Goal: Transaction & Acquisition: Purchase product/service

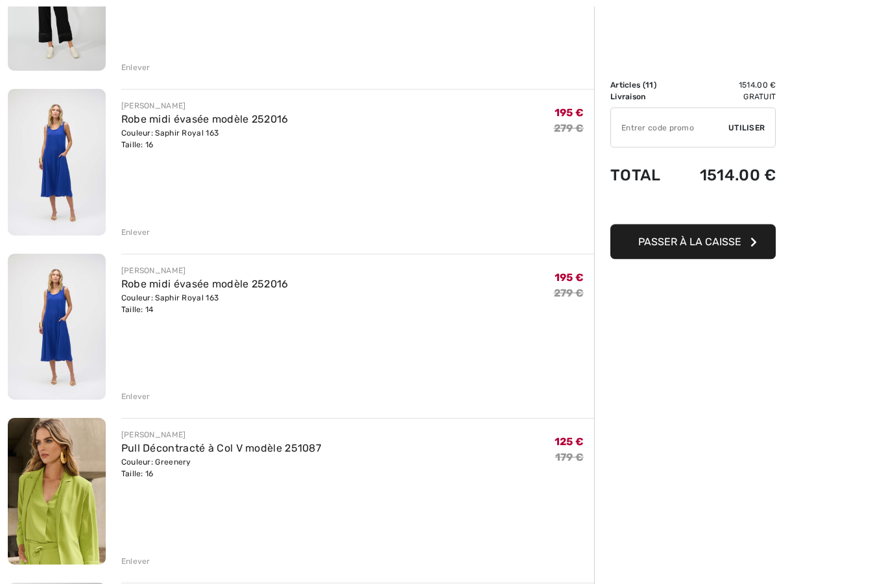
scroll to position [246, 0]
click at [132, 228] on div "Enlever" at bounding box center [135, 232] width 29 height 12
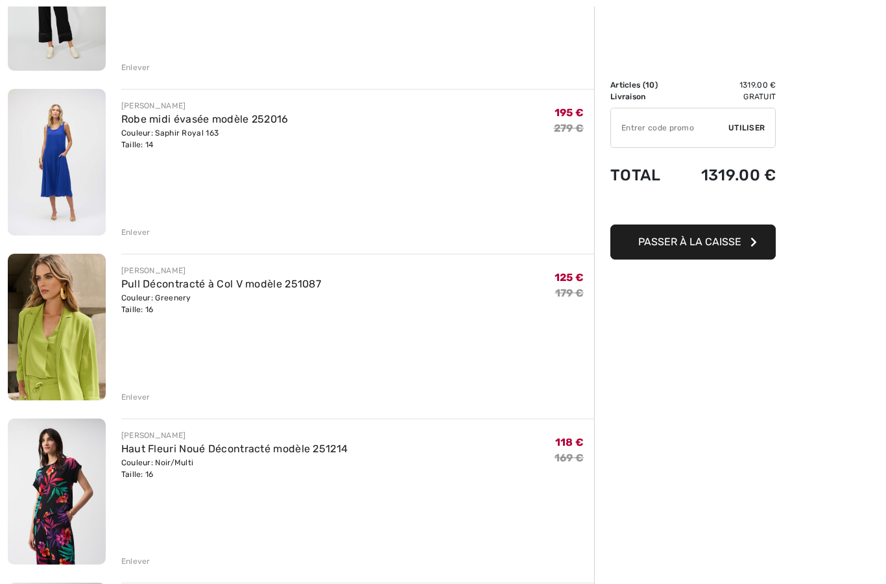
click at [135, 235] on div "Enlever" at bounding box center [135, 232] width 29 height 12
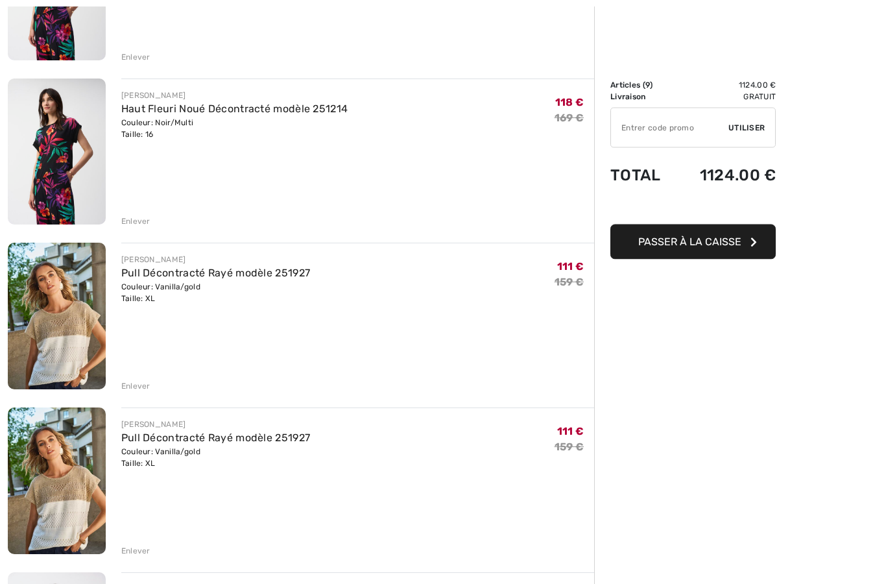
scroll to position [587, 0]
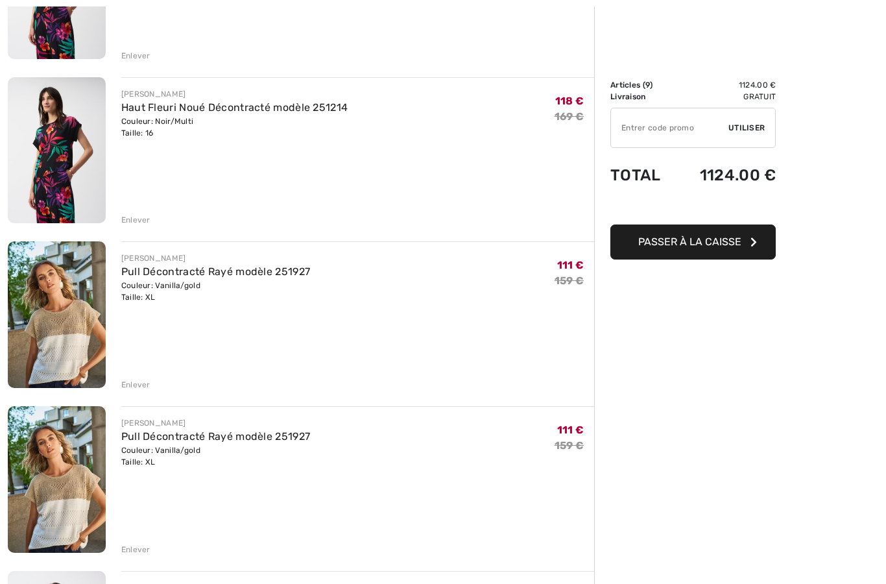
click at [130, 389] on div "Enlever" at bounding box center [135, 385] width 29 height 12
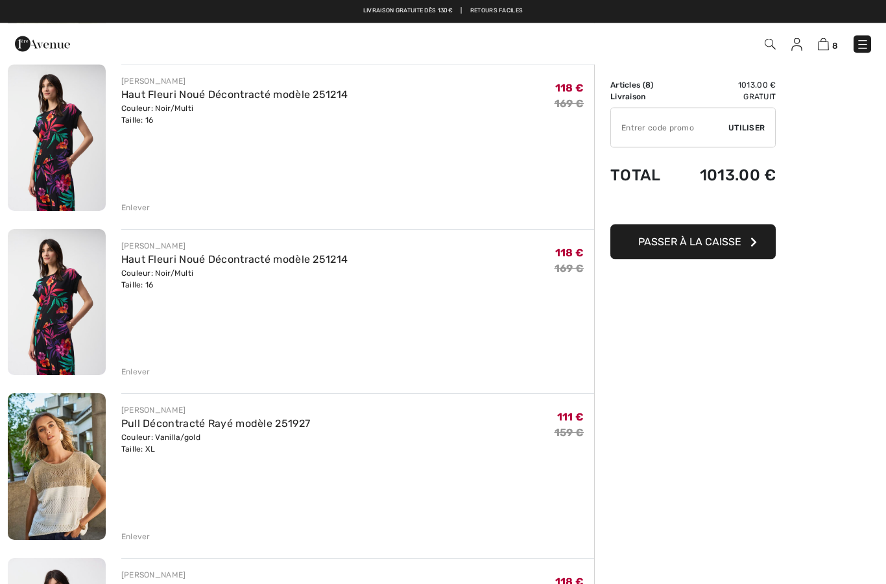
scroll to position [432, 0]
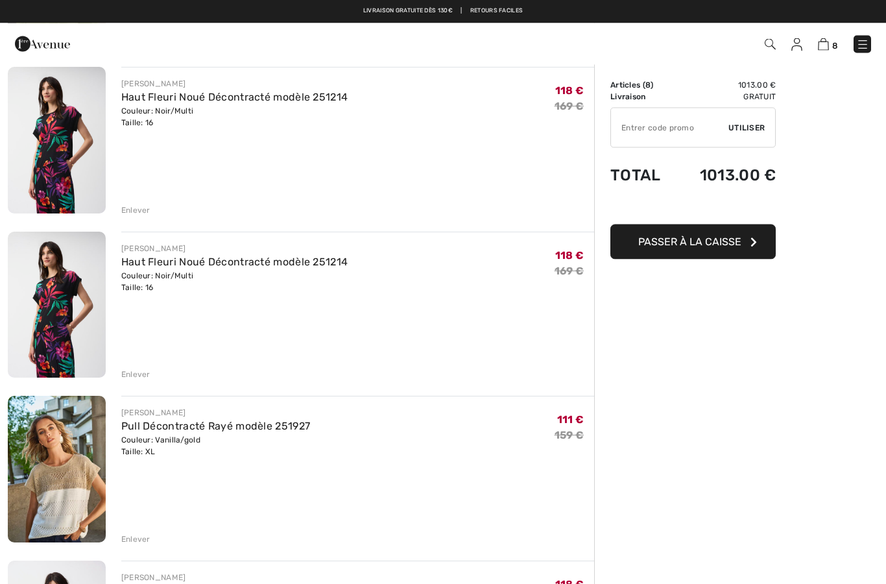
click at [133, 202] on div "Enlever" at bounding box center [357, 209] width 473 height 14
click at [132, 206] on div "Enlever" at bounding box center [135, 211] width 29 height 12
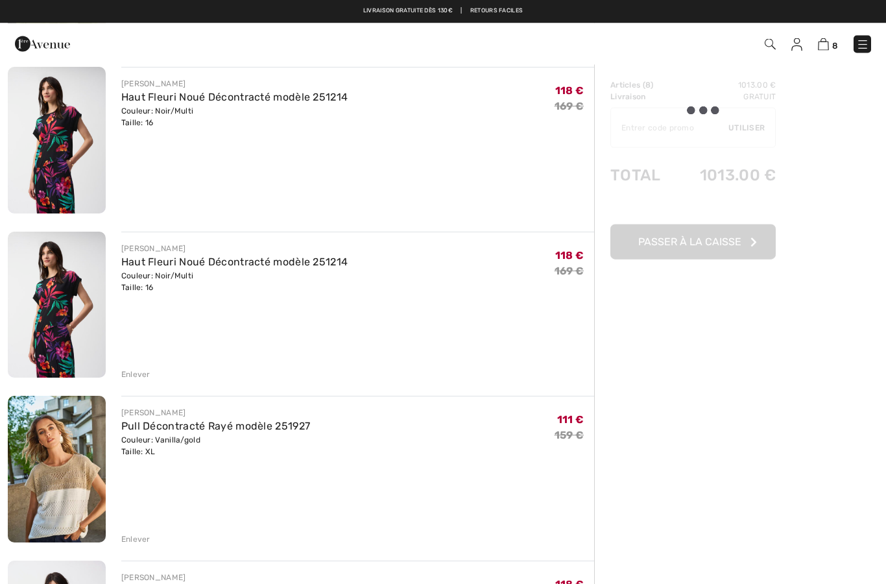
scroll to position [433, 0]
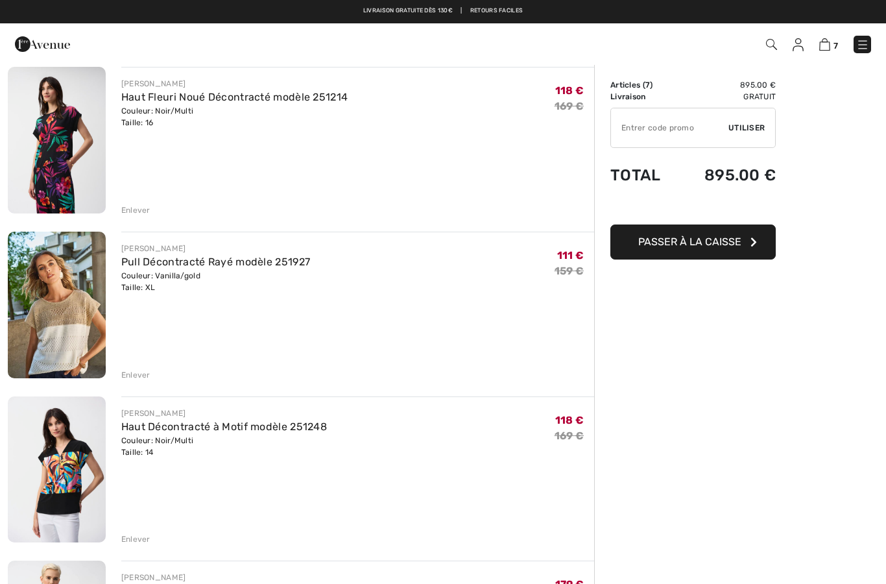
click at [134, 368] on div "Enlever" at bounding box center [357, 373] width 473 height 14
click at [136, 368] on div "Enlever" at bounding box center [357, 373] width 473 height 14
click at [139, 373] on div "Enlever" at bounding box center [135, 375] width 29 height 12
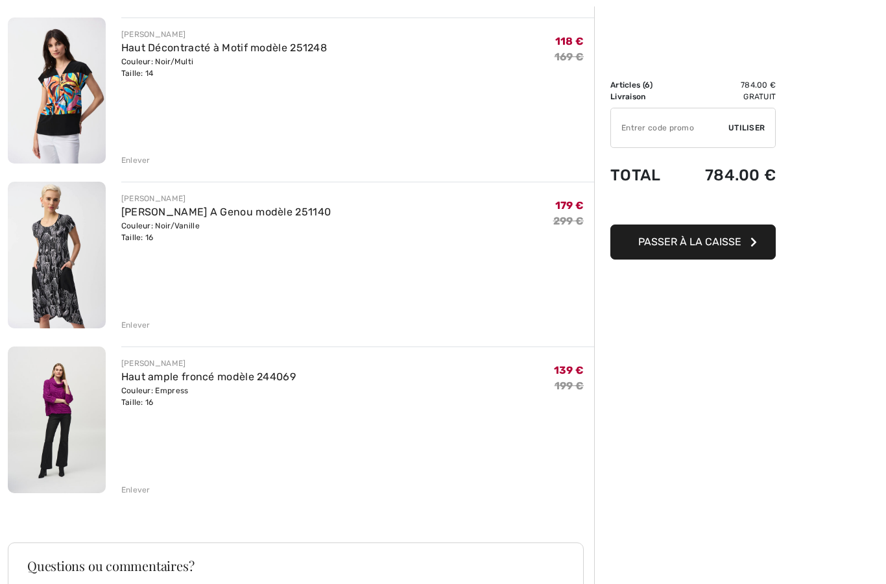
scroll to position [660, 0]
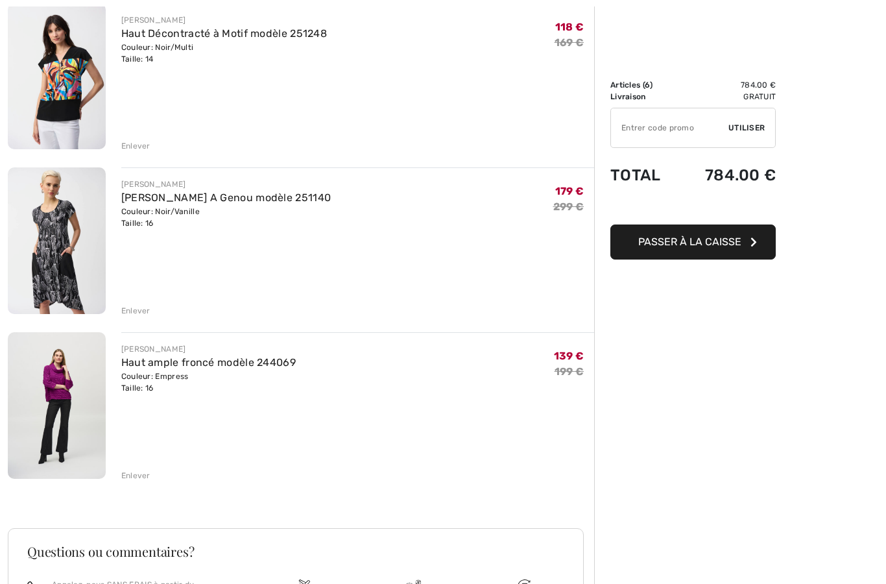
click at [138, 309] on div "Enlever" at bounding box center [135, 311] width 29 height 12
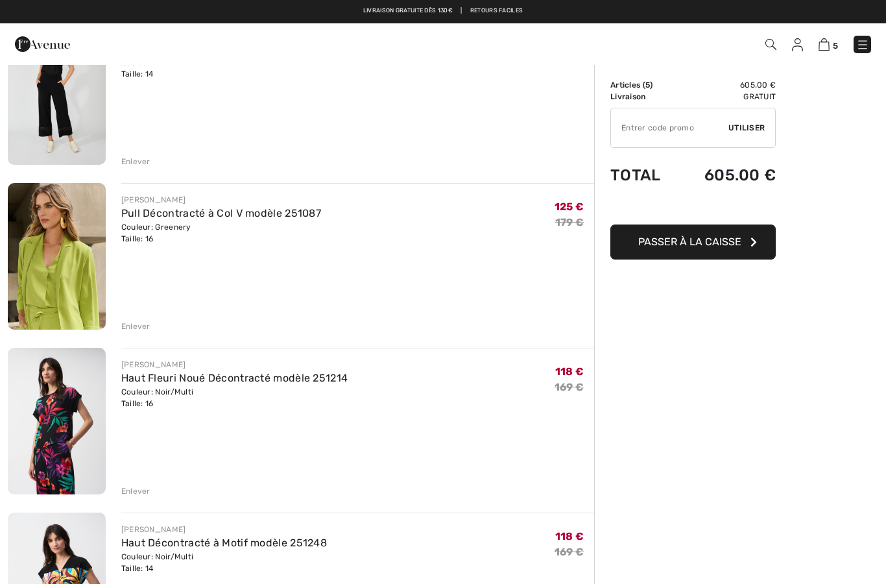
scroll to position [149, 0]
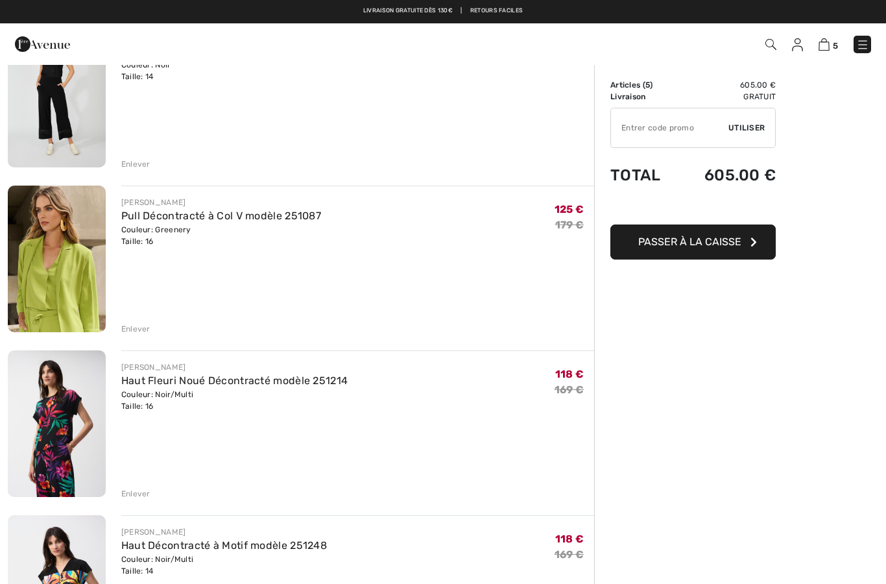
click at [139, 163] on div "Enlever" at bounding box center [135, 164] width 29 height 12
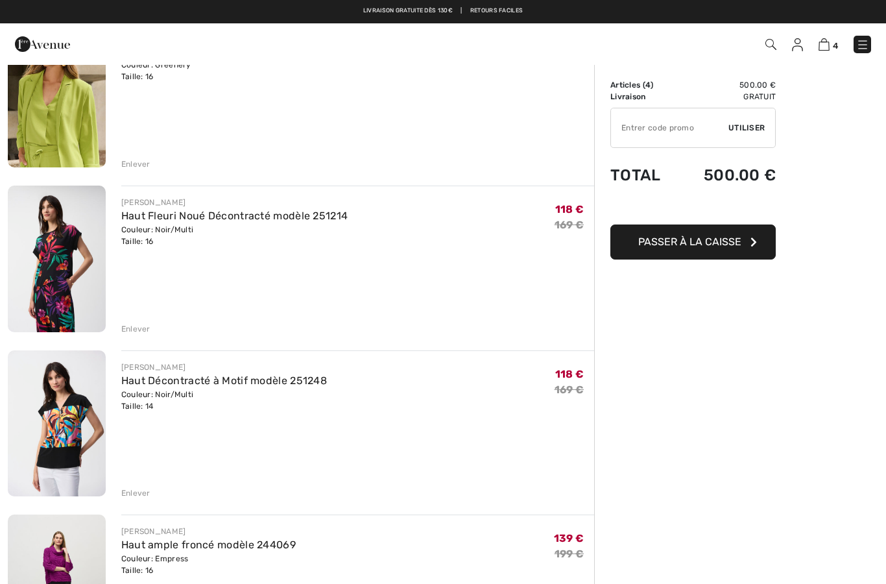
click at [141, 322] on div "Enlever" at bounding box center [357, 327] width 473 height 14
click at [139, 326] on div "Enlever" at bounding box center [135, 329] width 29 height 12
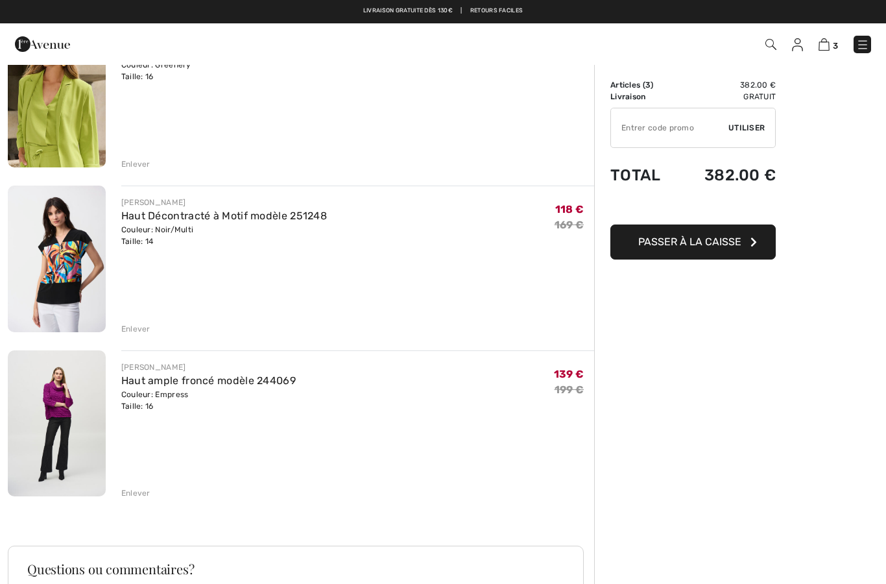
click at [138, 322] on div "Enlever" at bounding box center [357, 327] width 473 height 14
click at [141, 322] on div "Enlever" at bounding box center [357, 327] width 473 height 14
click at [136, 322] on div "Enlever" at bounding box center [357, 327] width 473 height 14
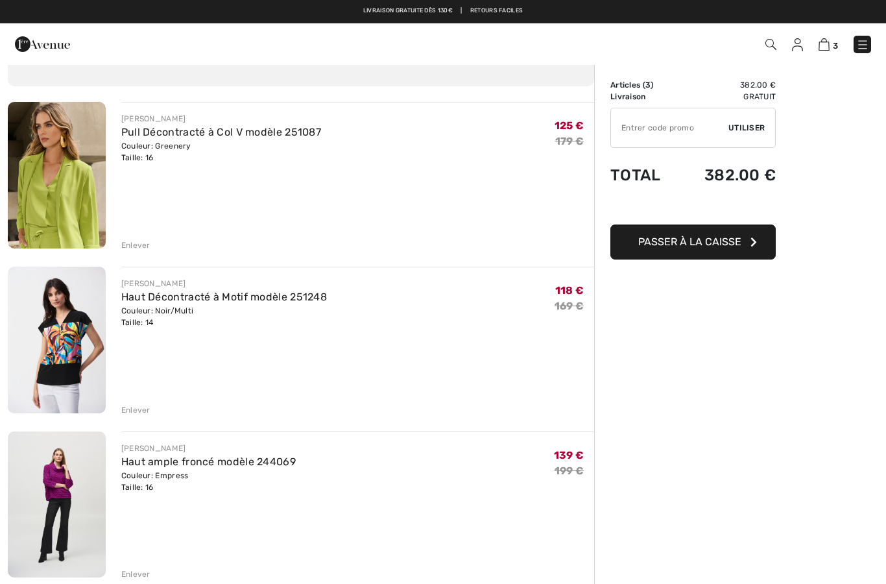
scroll to position [67, 0]
click at [137, 402] on div "Enlever" at bounding box center [357, 409] width 473 height 14
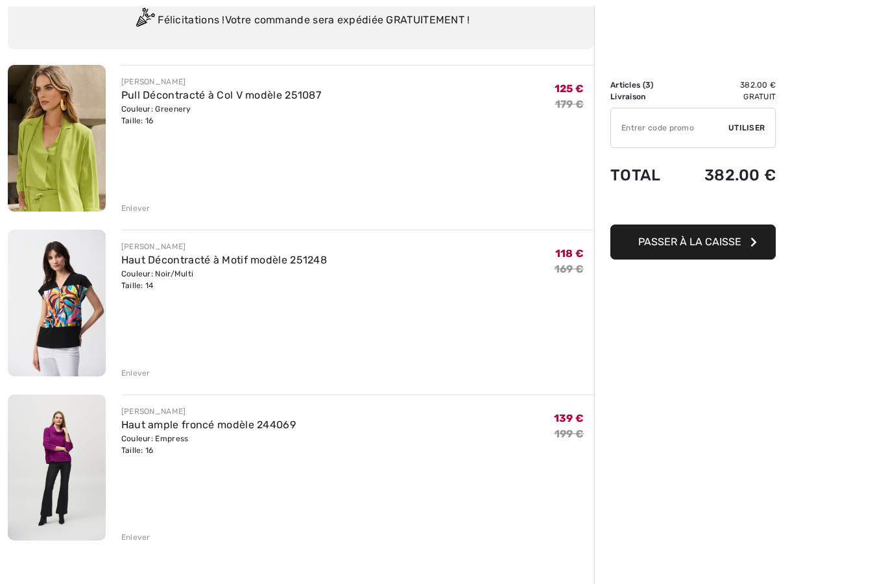
scroll to position [106, 0]
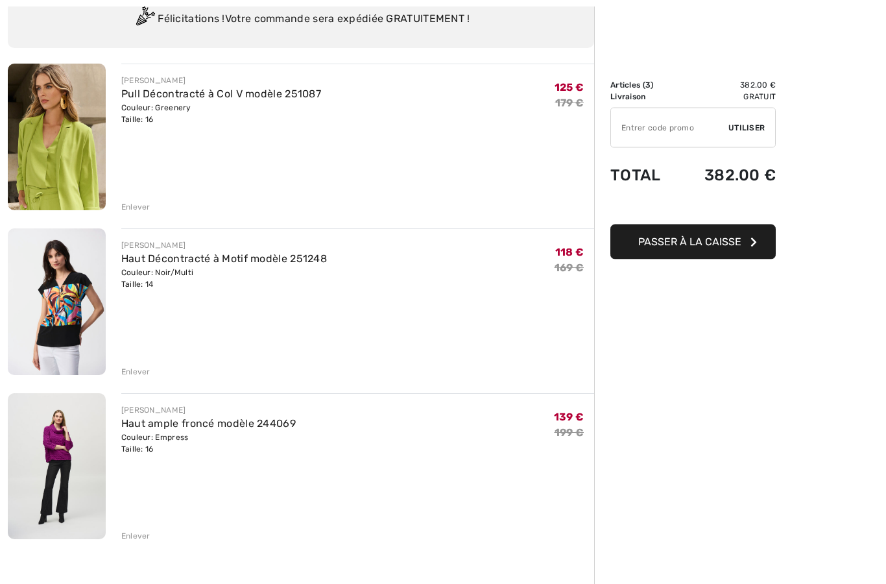
click at [141, 365] on div "Enlever" at bounding box center [357, 371] width 473 height 14
click at [146, 359] on div "JOSEPH RIBKOFF Haut Décontracté à Motif modèle 251248 Couleur: Noir/Multi Taill…" at bounding box center [357, 303] width 473 height 149
click at [138, 368] on div "Enlever" at bounding box center [135, 372] width 29 height 12
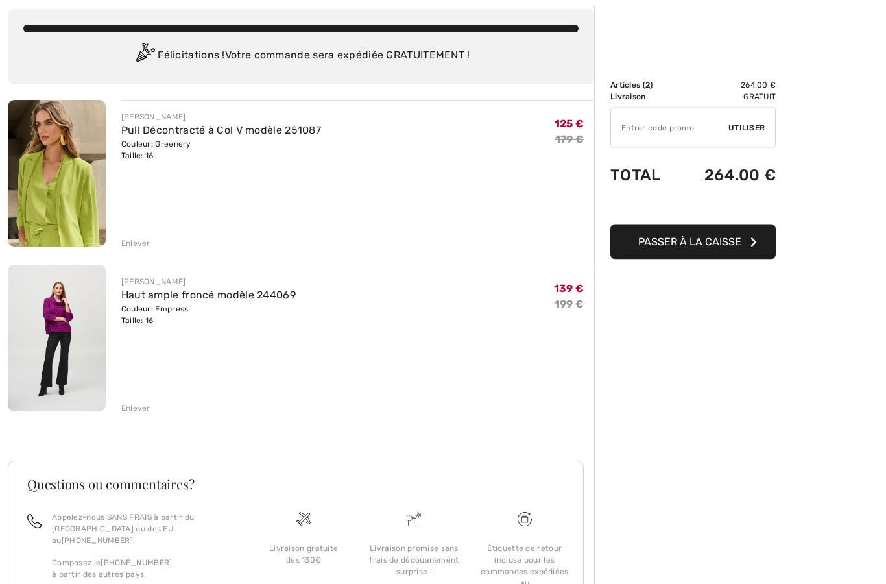
scroll to position [71, 0]
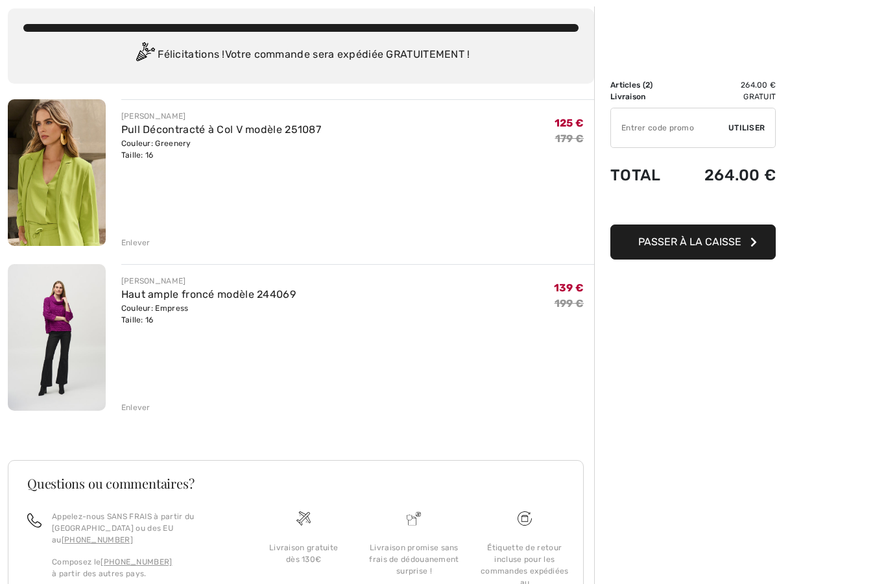
click at [46, 320] on img at bounding box center [57, 337] width 98 height 147
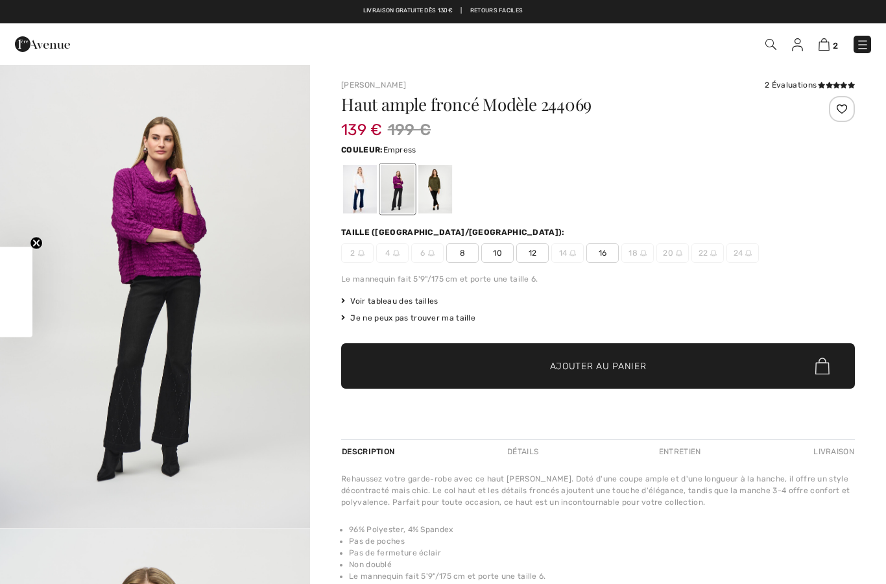
checkbox input "true"
